Goal: Task Accomplishment & Management: Manage account settings

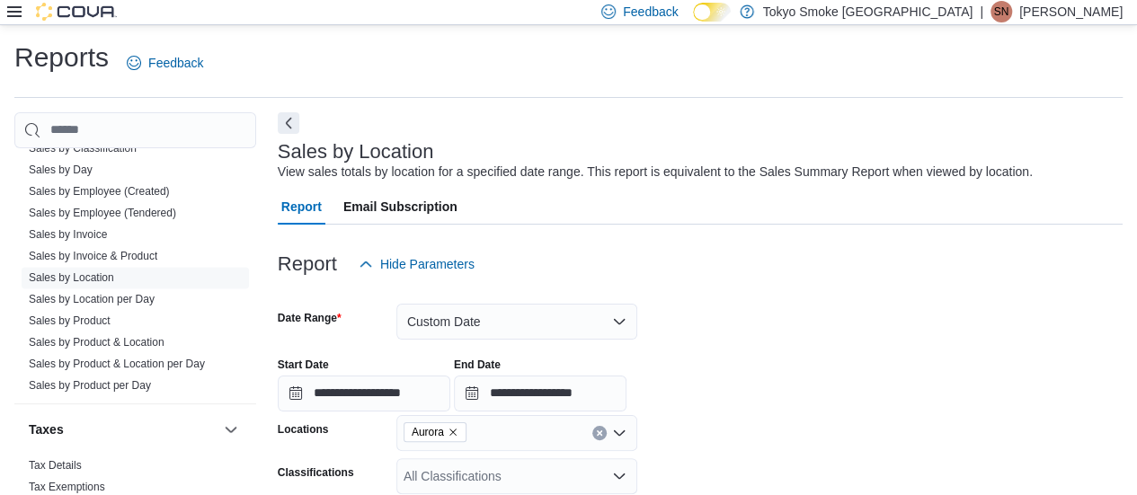
click at [1090, 17] on p "[PERSON_NAME]" at bounding box center [1070, 12] width 103 height 22
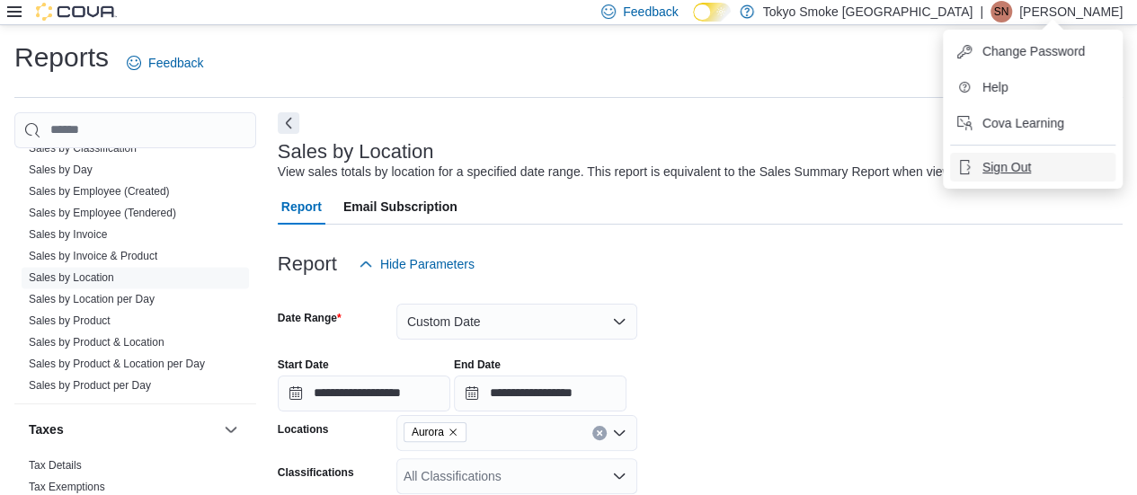
click at [1044, 164] on button "Sign Out" at bounding box center [1032, 167] width 165 height 29
